Goal: Book appointment/travel/reservation

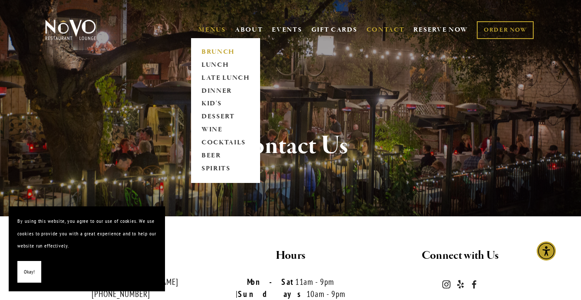
click at [221, 51] on link "BRUNCH" at bounding box center [225, 52] width 54 height 13
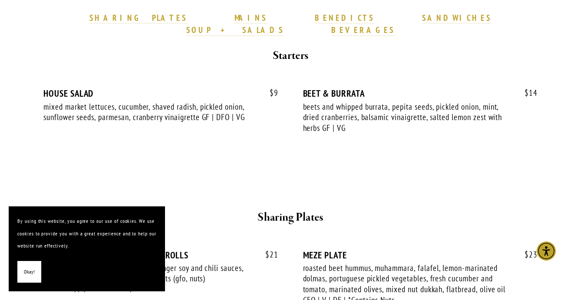
scroll to position [287, 0]
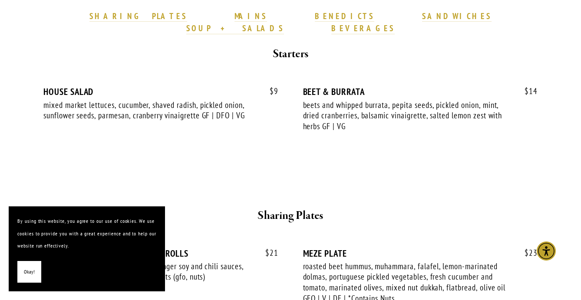
click at [390, 156] on div at bounding box center [290, 163] width 479 height 15
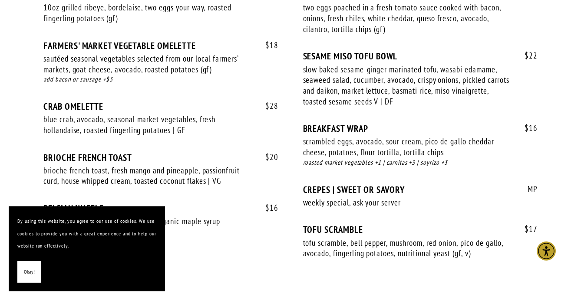
scroll to position [795, 0]
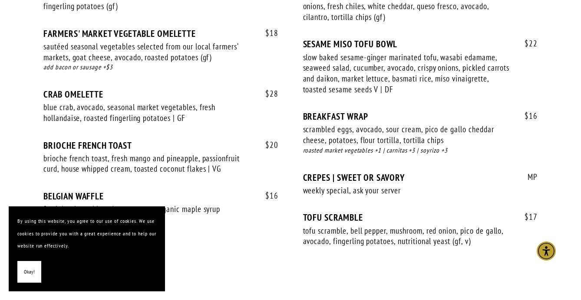
click at [30, 271] on span "Okay!" at bounding box center [29, 272] width 11 height 13
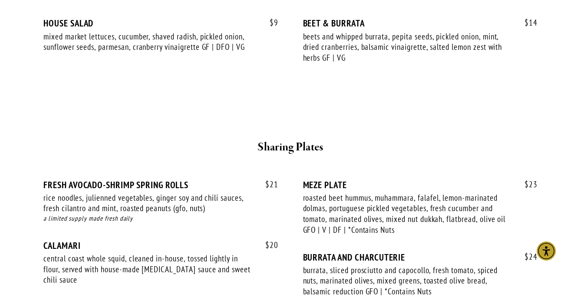
scroll to position [0, 0]
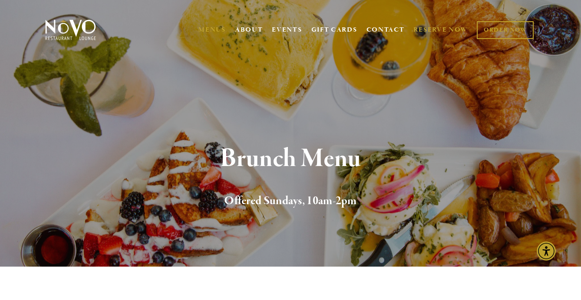
click at [441, 30] on link "RESERVE NOW" at bounding box center [440, 30] width 55 height 16
